Goal: Task Accomplishment & Management: Use online tool/utility

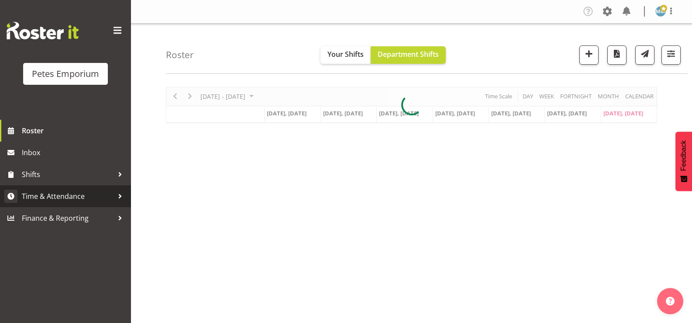
click at [77, 199] on span "Time & Attendance" at bounding box center [68, 196] width 92 height 13
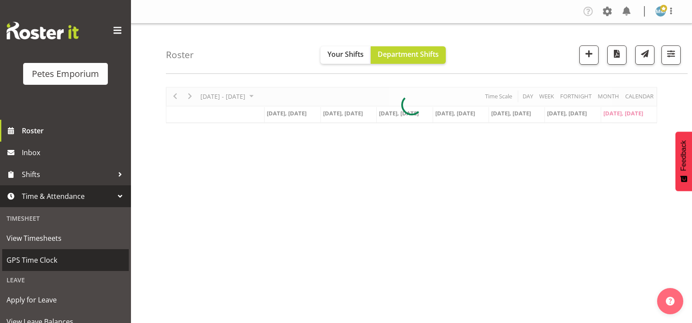
click at [49, 260] on span "GPS Time Clock" at bounding box center [66, 259] width 118 height 13
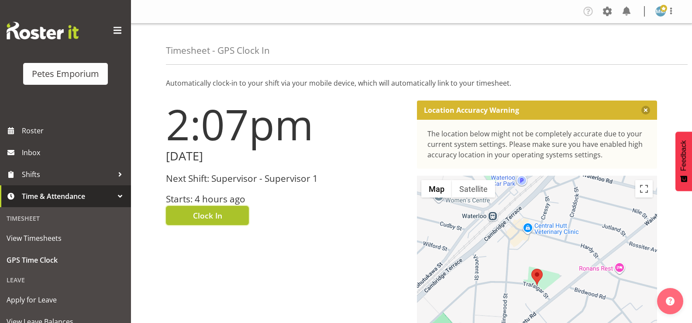
click at [215, 207] on button "Clock In" at bounding box center [207, 215] width 83 height 19
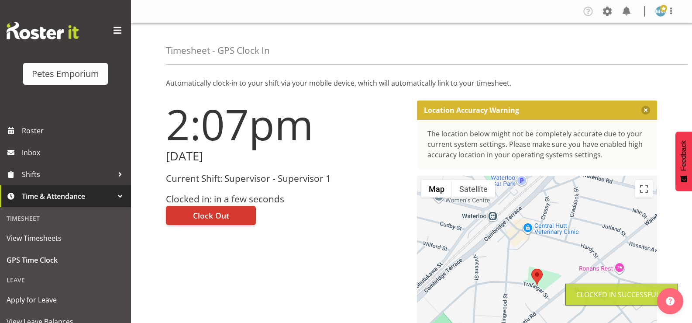
click at [660, 12] on img at bounding box center [661, 11] width 10 height 10
click at [620, 44] on link "Log Out" at bounding box center [635, 46] width 84 height 16
